Goal: Information Seeking & Learning: Find specific fact

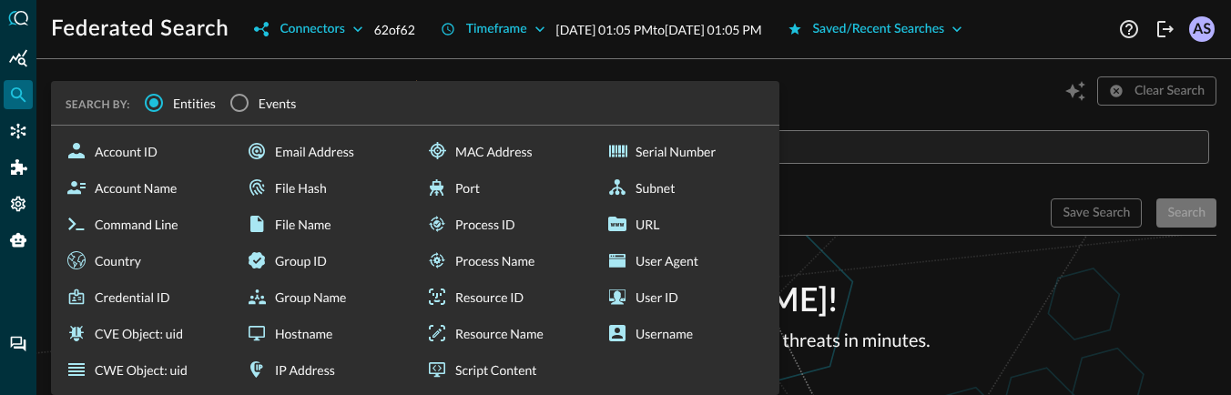
click at [292, 150] on div "​ SEARCH BY: Entities Events Account ID Account Name Command Line Country Crede…" at bounding box center [634, 164] width 1166 height 68
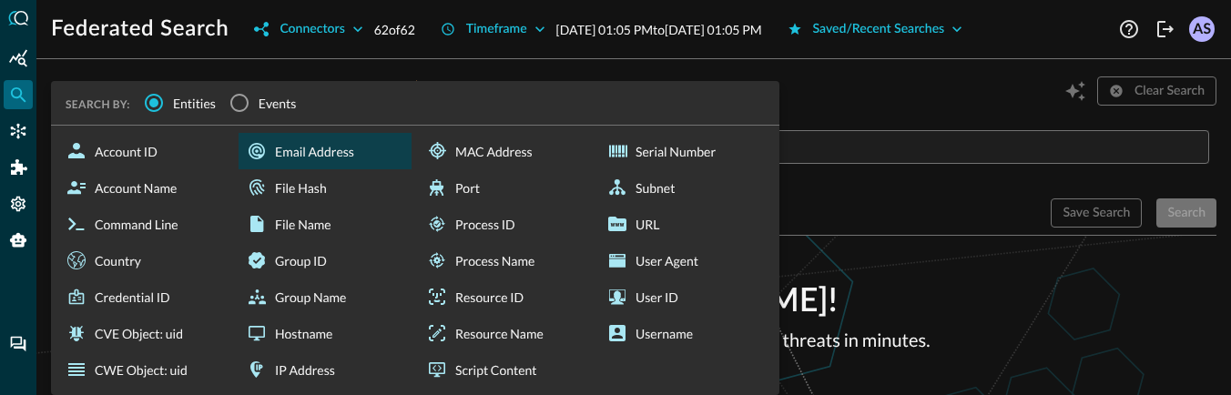
click at [264, 154] on icon at bounding box center [257, 151] width 16 height 16
type input "Email Address"
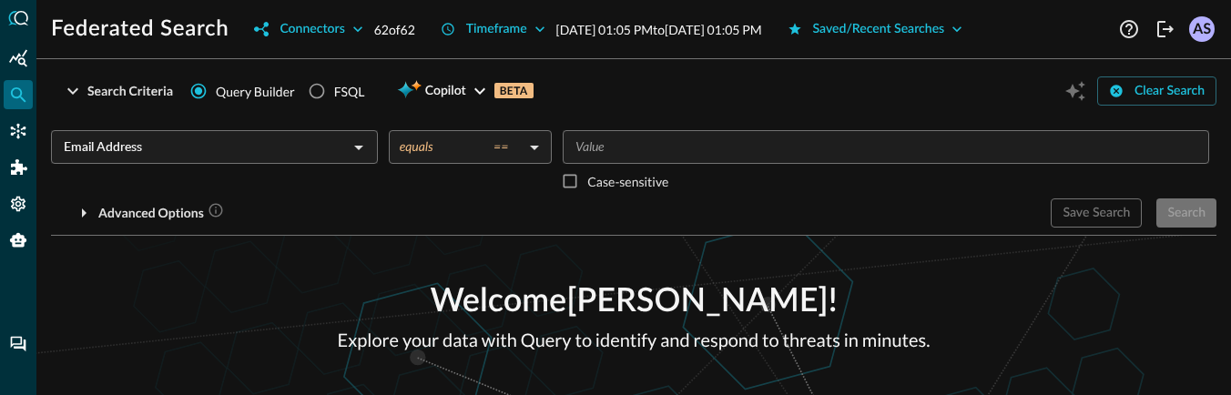
click at [647, 151] on input "Value" at bounding box center [884, 147] width 633 height 23
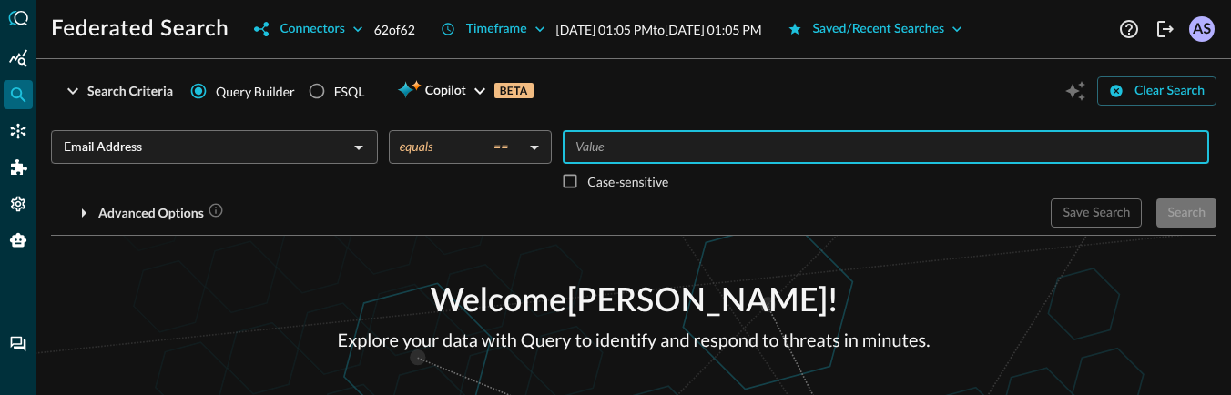
click at [495, 153] on body "Federated Search Connectors 62 of 62 Timeframe [DATE] 01:05 PM to [DATE] 01:05 …" at bounding box center [615, 197] width 1231 height 395
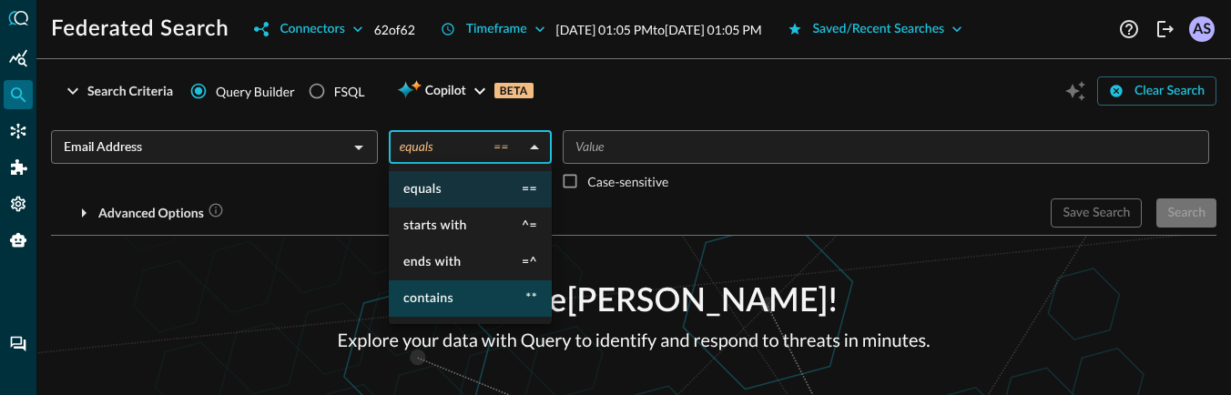
click at [469, 288] on li "contains **" at bounding box center [470, 299] width 163 height 36
type input "contains"
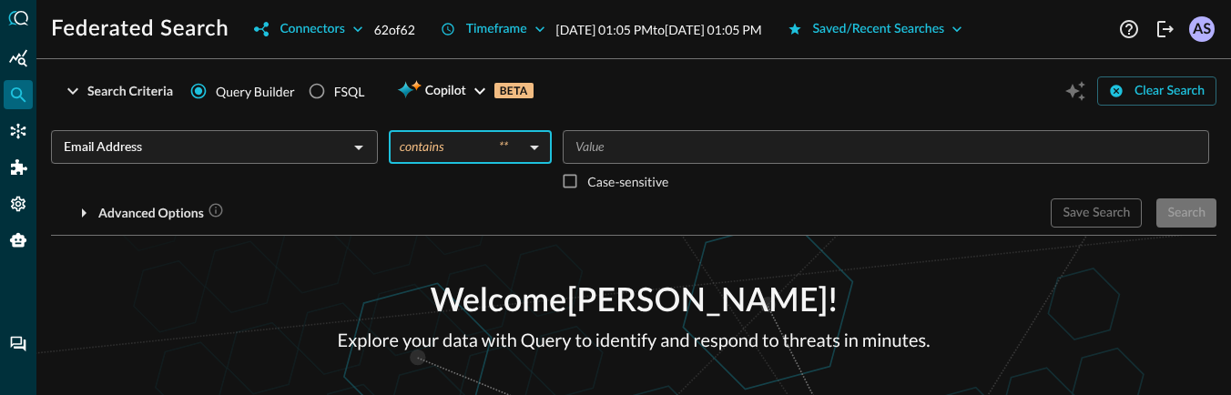
click at [612, 150] on input "Value" at bounding box center [884, 147] width 633 height 23
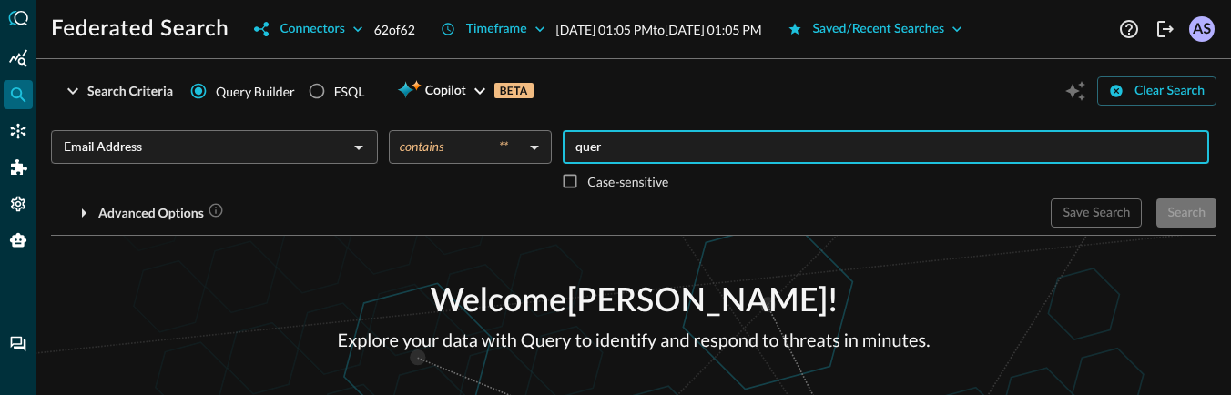
type input "query"
click at [1169, 209] on div "Search" at bounding box center [1187, 213] width 38 height 23
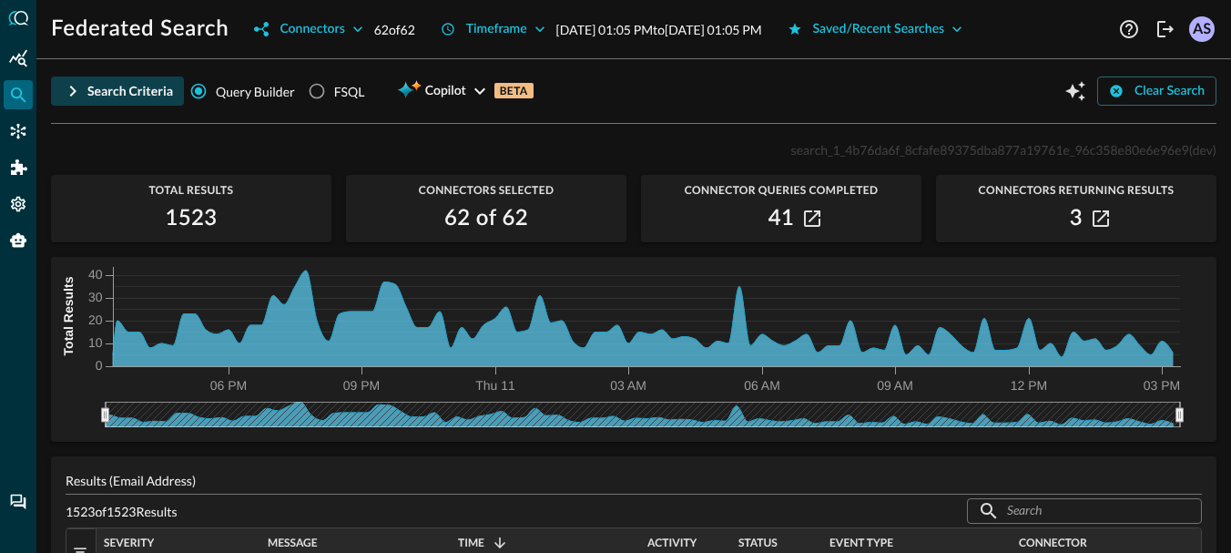
click at [96, 87] on div "Search Criteria" at bounding box center [130, 91] width 86 height 23
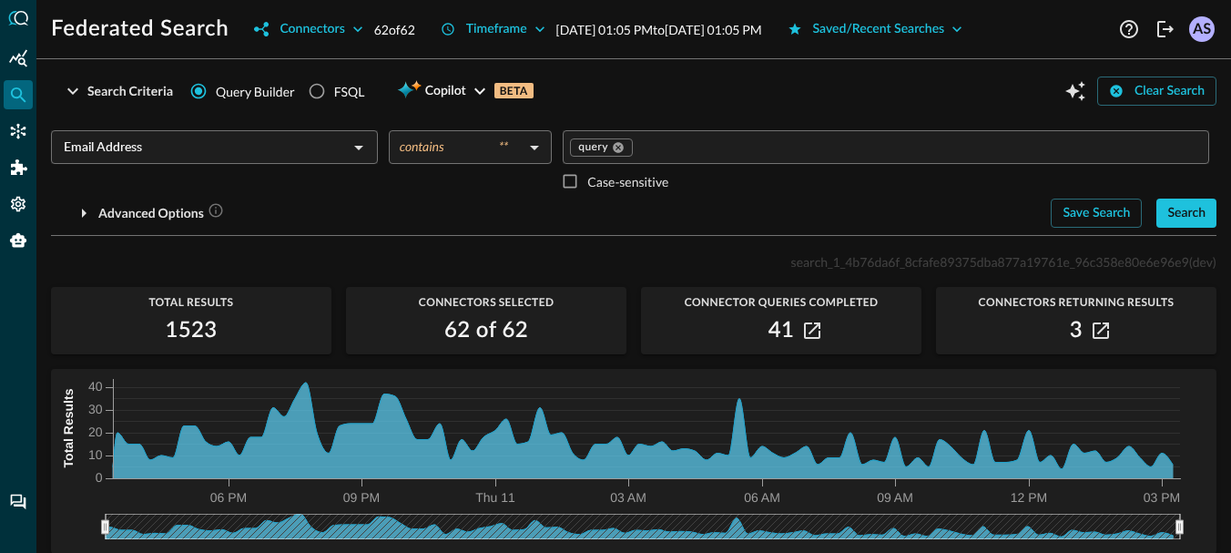
click at [188, 154] on input "Email Address" at bounding box center [199, 147] width 286 height 23
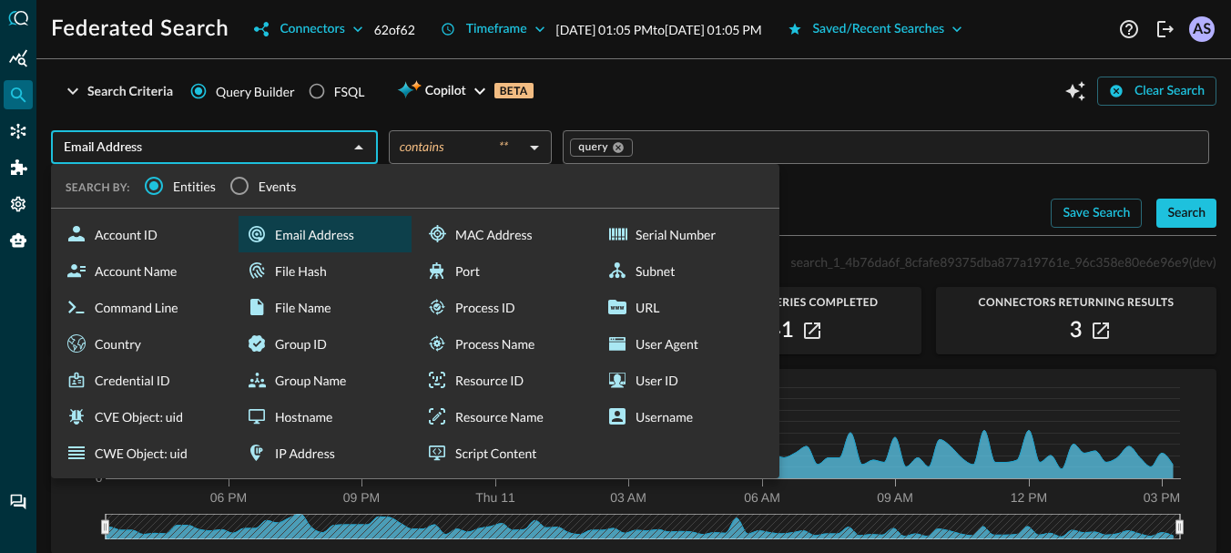
click at [271, 226] on div "Email Address" at bounding box center [325, 234] width 173 height 36
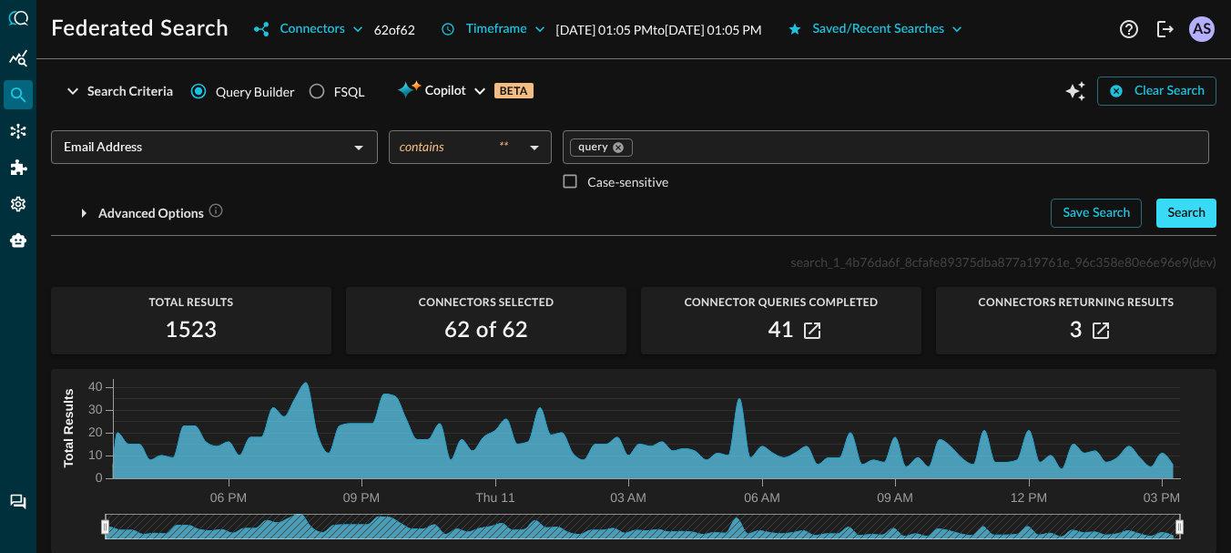
click at [1184, 218] on div "Search" at bounding box center [1187, 213] width 38 height 23
